Goal: Task Accomplishment & Management: Complete application form

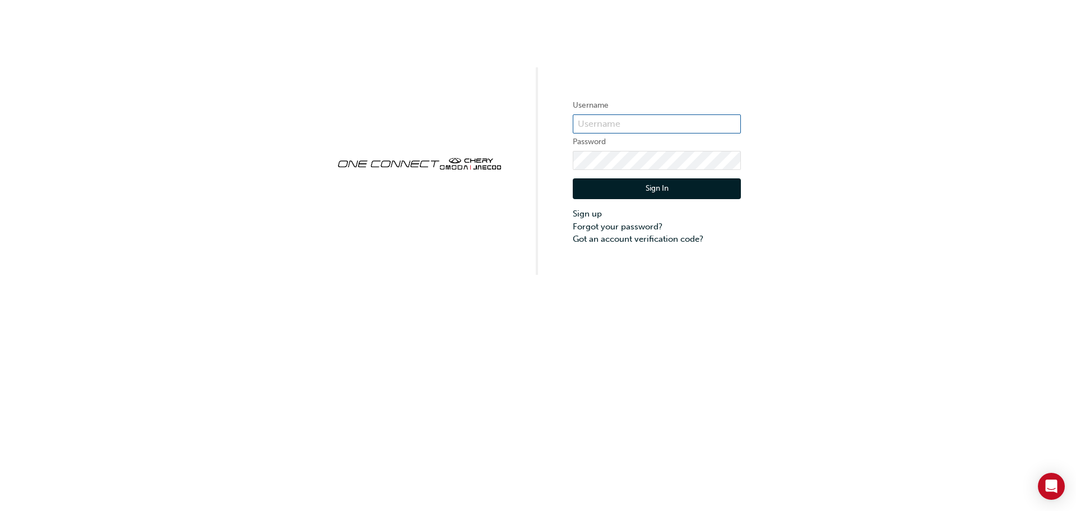
type input "ONE00393"
drag, startPoint x: 0, startPoint y: 0, endPoint x: 543, endPoint y: 403, distance: 676.0
click at [537, 409] on div "Username ONE00393 Password Sign In Sign up Forgot your password? Got an account…" at bounding box center [538, 255] width 1076 height 511
drag, startPoint x: 685, startPoint y: 193, endPoint x: 701, endPoint y: 220, distance: 31.4
click at [685, 193] on button "Sign In" at bounding box center [657, 188] width 168 height 21
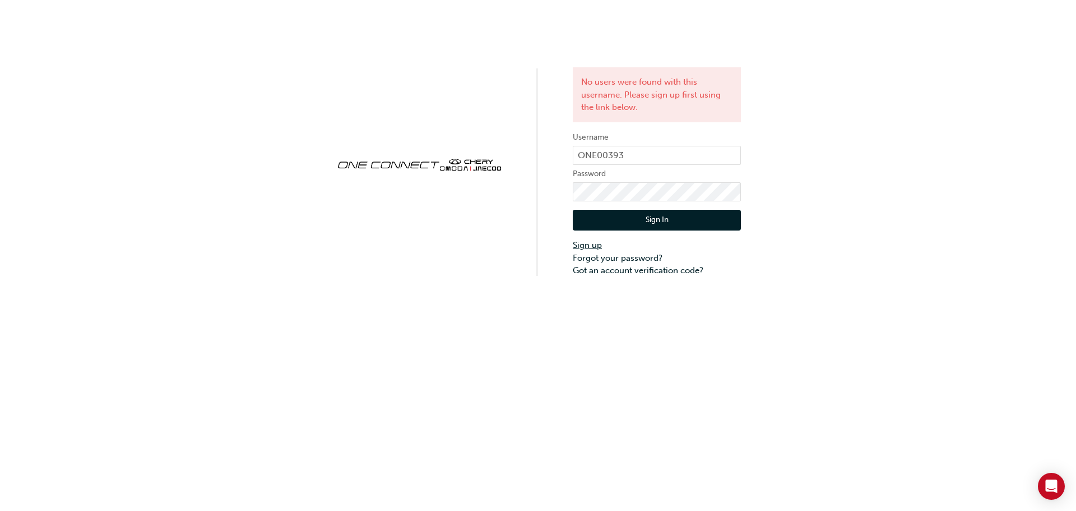
click at [590, 246] on link "Sign up" at bounding box center [657, 245] width 168 height 13
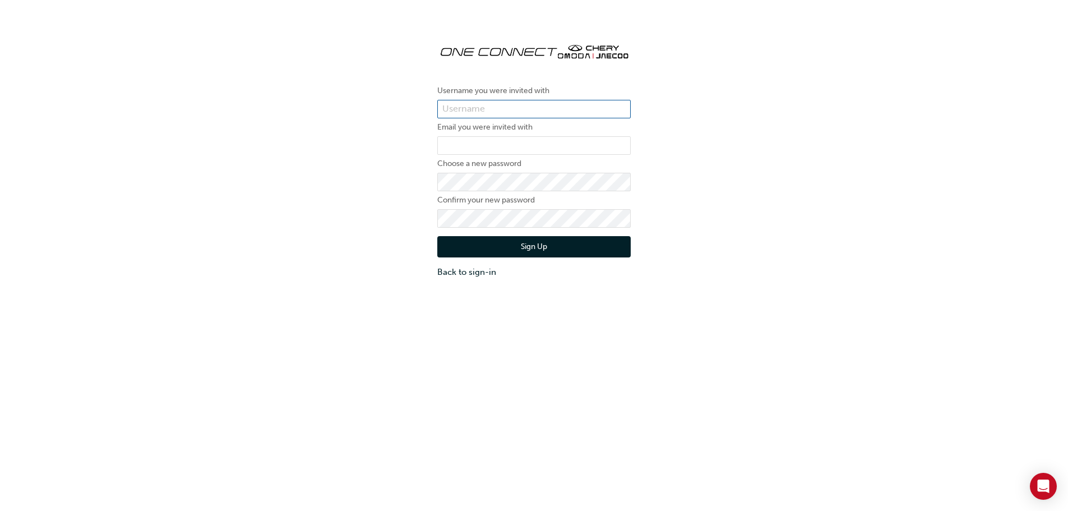
click at [472, 112] on input "text" at bounding box center [533, 109] width 193 height 19
type input "ONE00393"
click at [474, 140] on input "email" at bounding box center [533, 145] width 193 height 19
type input "ONE00393"
click at [512, 248] on button "Sign Up" at bounding box center [533, 246] width 193 height 21
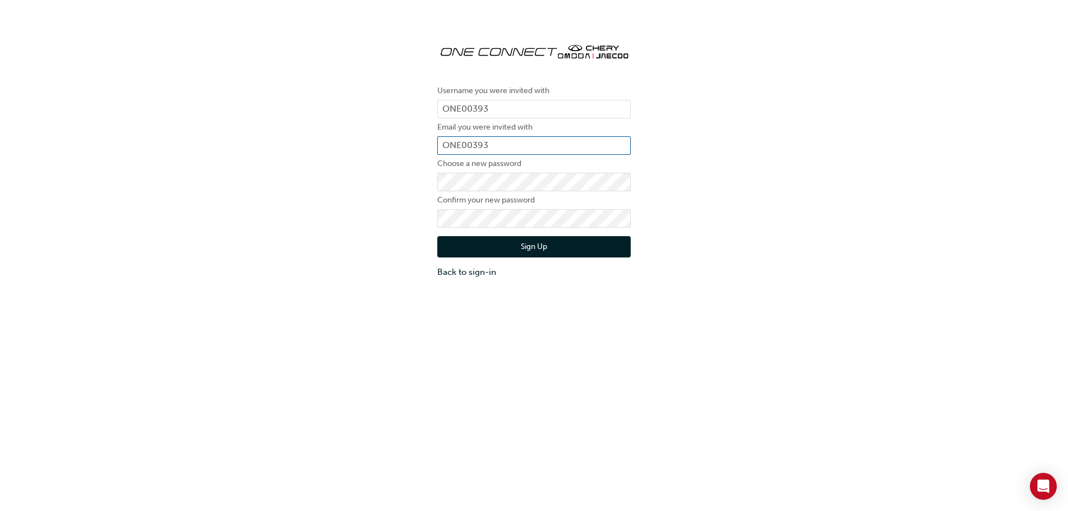
click at [455, 149] on input "ONE00393" at bounding box center [533, 145] width 193 height 19
type input "[EMAIL_ADDRESS][PERSON_NAME][DOMAIN_NAME]"
click at [281, 180] on div "Username you were invited with ONE00393 Email you were invited with [PERSON_NAM…" at bounding box center [534, 155] width 1068 height 261
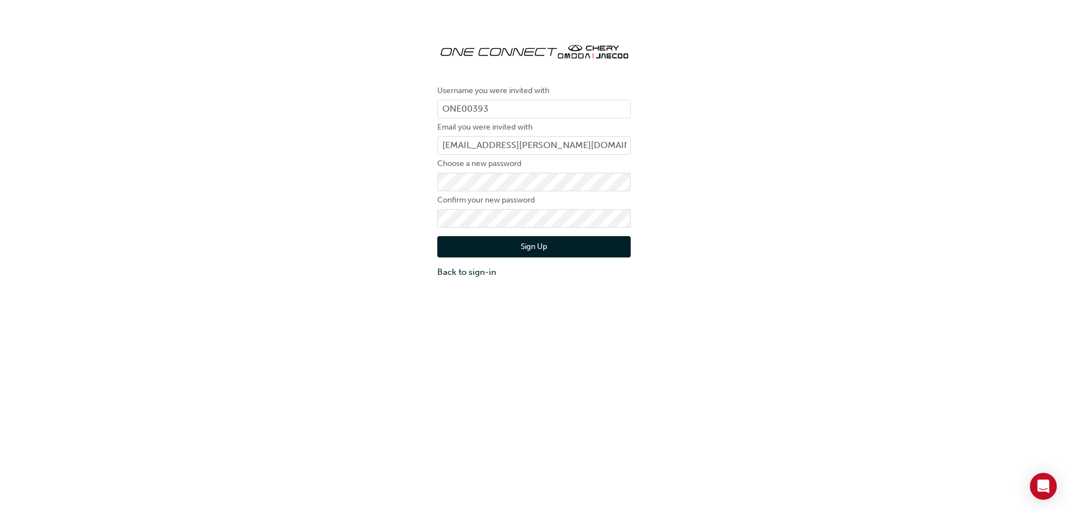
click at [534, 247] on button "Sign Up" at bounding box center [533, 246] width 193 height 21
